Goal: Task Accomplishment & Management: Complete application form

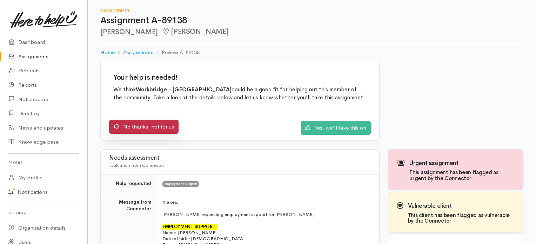
drag, startPoint x: 147, startPoint y: 124, endPoint x: 184, endPoint y: 124, distance: 36.8
click at [147, 124] on link "No thanks, not for us" at bounding box center [143, 127] width 69 height 14
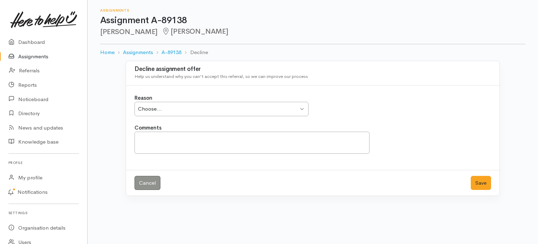
click at [217, 109] on div "Choose..." at bounding box center [218, 109] width 161 height 8
click at [239, 143] on textarea "Comments" at bounding box center [252, 142] width 235 height 22
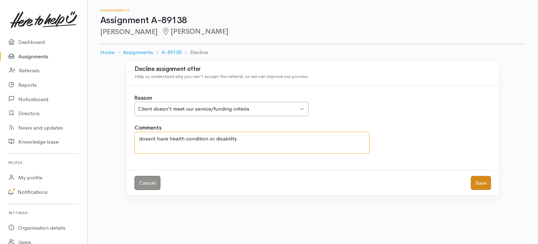
type textarea "doesnt have health condition or disability"
click at [482, 180] on button "Save" at bounding box center [481, 183] width 20 height 14
